Goal: Transaction & Acquisition: Obtain resource

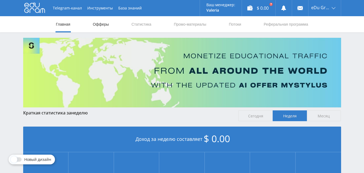
click at [104, 22] on link "Офферы" at bounding box center [100, 24] width 17 height 16
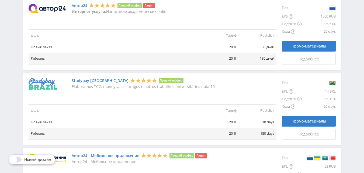
scroll to position [566, 0]
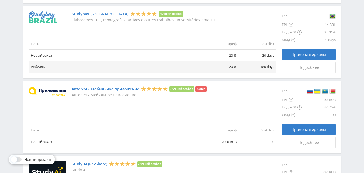
click at [89, 10] on div "Studybay Brazil Лучший оффер Elaboramos TCC, monografias, artigos e outros trab…" at bounding box center [182, 42] width 318 height 72
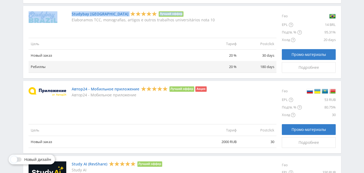
drag, startPoint x: 68, startPoint y: 20, endPoint x: 178, endPoint y: 15, distance: 110.2
click at [178, 15] on div "Studybay [DEMOGRAPHIC_DATA] Лучший оффер Elaboramos TCC, monografias, artigos e…" at bounding box center [153, 17] width 248 height 12
click at [217, 16] on div "Studybay [DEMOGRAPHIC_DATA] Лучший оффер Elaboramos TCC, monografias, artigos e…" at bounding box center [153, 17] width 248 height 12
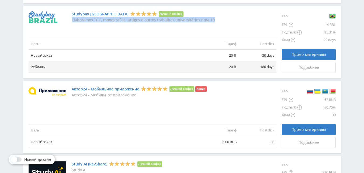
drag, startPoint x: 223, startPoint y: 18, endPoint x: 72, endPoint y: 20, distance: 151.1
click at [72, 20] on div "Studybay [DEMOGRAPHIC_DATA] Лучший оффер Elaboramos TCC, monografias, artigos e…" at bounding box center [153, 17] width 248 height 12
copy p "Elaboramos TCC, monografias, artigos e outros trabalhos universitários nota 10"
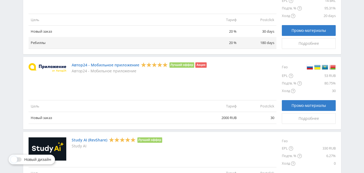
scroll to position [447, 0]
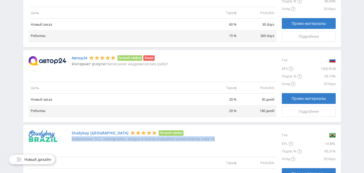
click at [88, 135] on link "Studybay [GEOGRAPHIC_DATA]" at bounding box center [100, 133] width 57 height 4
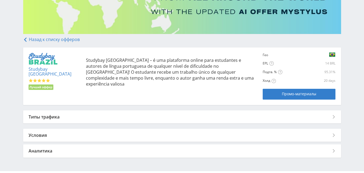
scroll to position [81, 0]
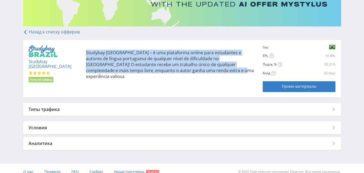
drag, startPoint x: 190, startPoint y: 69, endPoint x: 81, endPoint y: 49, distance: 110.5
click at [81, 49] on div "Studybay [GEOGRAPHIC_DATA] – é uma plataforma online para estudantes e autores …" at bounding box center [169, 64] width 177 height 38
copy p "Studybay [GEOGRAPHIC_DATA] – é uma plataforma online para estudantes e autores …"
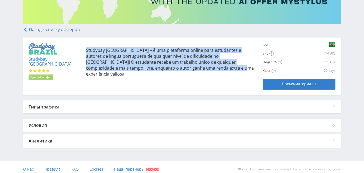
scroll to position [88, 0]
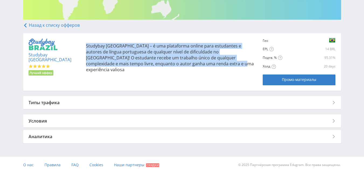
click at [35, 122] on div "Условия" at bounding box center [182, 120] width 318 height 13
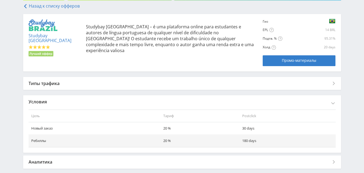
scroll to position [132, 0]
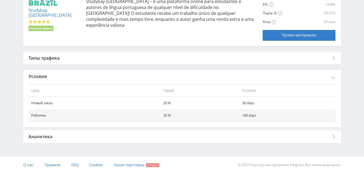
click at [39, 138] on div "Аналитика" at bounding box center [182, 136] width 318 height 13
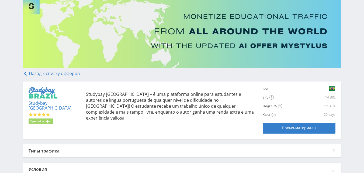
scroll to position [81, 0]
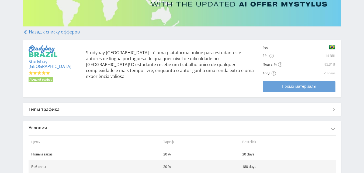
click at [278, 86] on div "Промо-материалы" at bounding box center [298, 86] width 59 height 4
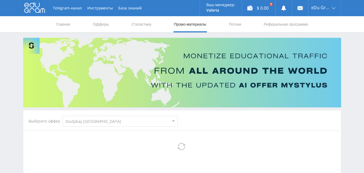
select select "3"
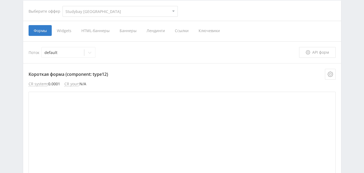
scroll to position [54, 0]
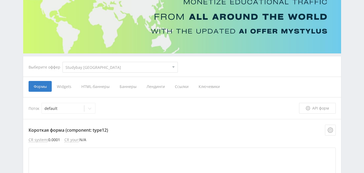
click at [122, 84] on span "Баннеры" at bounding box center [127, 86] width 27 height 11
click at [0, 0] on input "Баннеры" at bounding box center [0, 0] width 0 height 0
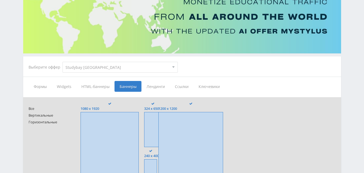
click at [71, 86] on span "Widgets" at bounding box center [64, 86] width 25 height 11
click at [0, 0] on input "Widgets" at bounding box center [0, 0] width 0 height 0
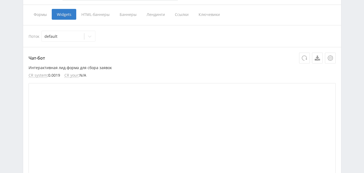
scroll to position [54, 0]
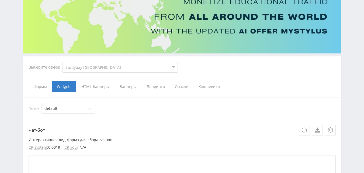
click at [122, 87] on span "Баннеры" at bounding box center [127, 86] width 27 height 11
click at [0, 0] on input "Баннеры" at bounding box center [0, 0] width 0 height 0
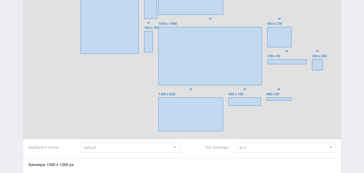
scroll to position [108, 0]
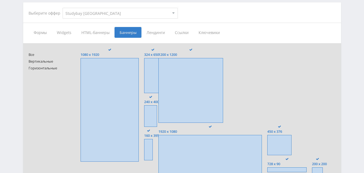
click at [183, 34] on span "Ссылки" at bounding box center [182, 32] width 24 height 11
click at [0, 0] on input "Ссылки" at bounding box center [0, 0] width 0 height 0
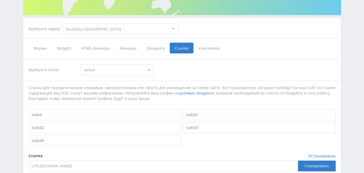
click at [154, 46] on span "Лендинги" at bounding box center [155, 48] width 28 height 11
click at [0, 0] on input "Лендинги" at bounding box center [0, 0] width 0 height 0
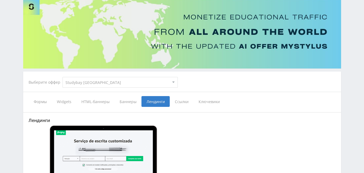
scroll to position [82, 0]
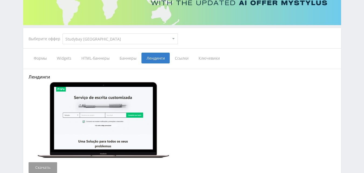
click at [128, 60] on span "Баннеры" at bounding box center [127, 58] width 27 height 11
click at [0, 0] on input "Баннеры" at bounding box center [0, 0] width 0 height 0
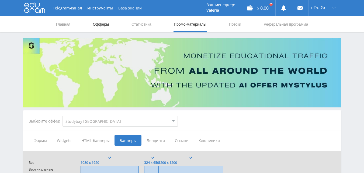
click at [104, 25] on link "Офферы" at bounding box center [100, 24] width 17 height 16
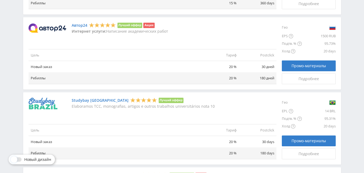
scroll to position [539, 0]
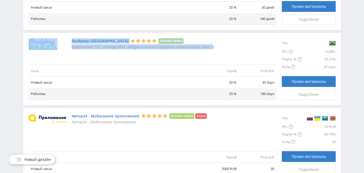
drag, startPoint x: 69, startPoint y: 46, endPoint x: 210, endPoint y: 47, distance: 140.6
click at [210, 47] on div "Studybay Brazil Лучший оффер Elaboramos TCC, monografias, artigos e outros trab…" at bounding box center [153, 44] width 248 height 12
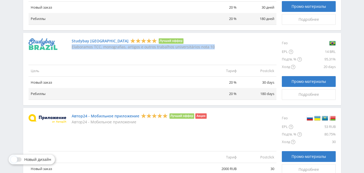
drag, startPoint x: 214, startPoint y: 47, endPoint x: 72, endPoint y: 51, distance: 141.5
click at [72, 51] on div "Studybay Brazil Лучший оффер Elaboramos TCC, monografias, artigos e outros trab…" at bounding box center [153, 68] width 248 height 61
copy p "Elaboramos TCC, monografias, artigos e outros trabalhos universitários nota 10"
click at [83, 41] on link "Studybay [GEOGRAPHIC_DATA]" at bounding box center [100, 41] width 57 height 4
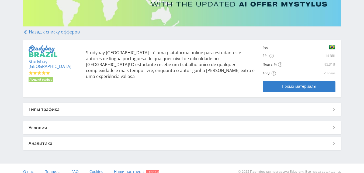
scroll to position [88, 0]
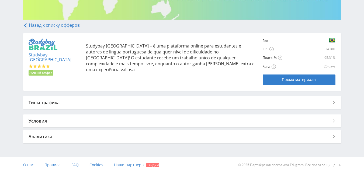
click at [35, 119] on div "Условия" at bounding box center [182, 120] width 318 height 13
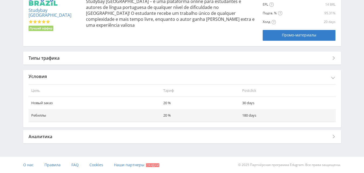
click at [36, 80] on div "Условия" at bounding box center [182, 76] width 318 height 13
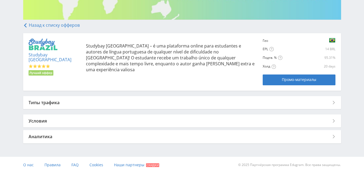
click at [36, 135] on div "Аналитика" at bounding box center [182, 136] width 318 height 13
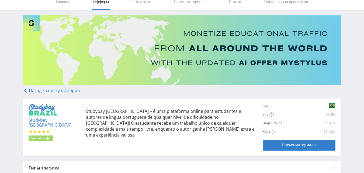
scroll to position [0, 0]
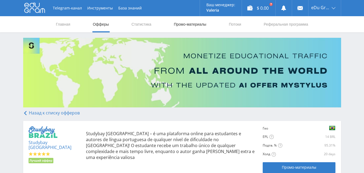
click at [196, 26] on link "Промо-материалы" at bounding box center [189, 24] width 33 height 16
select select "3"
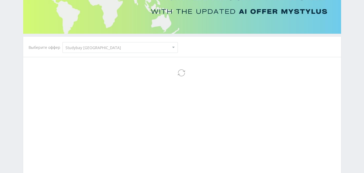
select select "3"
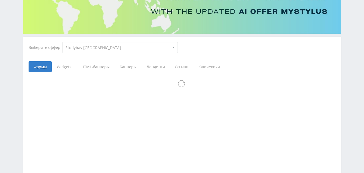
scroll to position [81, 0]
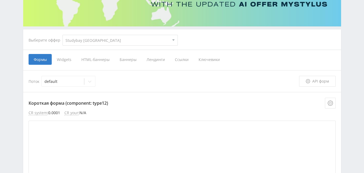
click at [124, 58] on span "Баннеры" at bounding box center [127, 59] width 27 height 11
click at [0, 0] on input "Баннеры" at bounding box center [0, 0] width 0 height 0
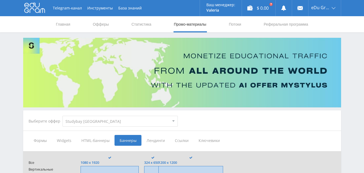
click at [95, 119] on select "MyStylus MyStylus - Revshare Кампус AI Studybay Автор24 Studybay Brazil Автор24…" at bounding box center [119, 121] width 115 height 11
click at [247, 118] on div "Выберите оффер MyStylus MyStylus - Revshare Кампус AI Studybay Автор24 Studybay…" at bounding box center [182, 120] width 316 height 19
click at [100, 22] on link "Офферы" at bounding box center [100, 24] width 17 height 16
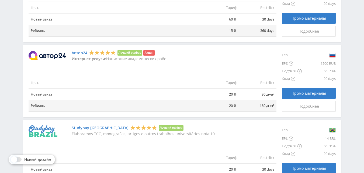
scroll to position [447, 0]
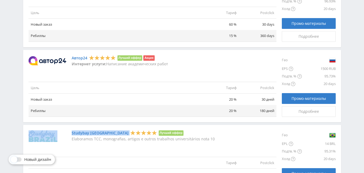
drag, startPoint x: 69, startPoint y: 131, endPoint x: 100, endPoint y: 131, distance: 31.5
click at [100, 131] on div "Studybay Brazil Лучший оффер Elaboramos TCC, monografias, artigos e outros trab…" at bounding box center [153, 136] width 248 height 12
copy div "Studybay [GEOGRAPHIC_DATA]"
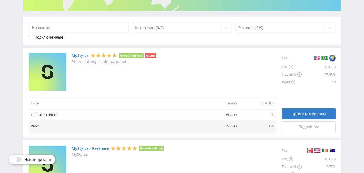
scroll to position [0, 0]
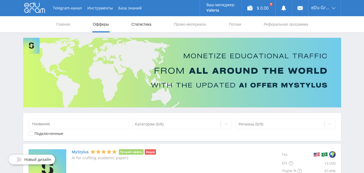
click at [146, 24] on link "Статистика" at bounding box center [141, 24] width 21 height 16
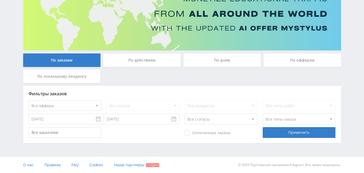
scroll to position [81, 0]
